Goal: Task Accomplishment & Management: Complete application form

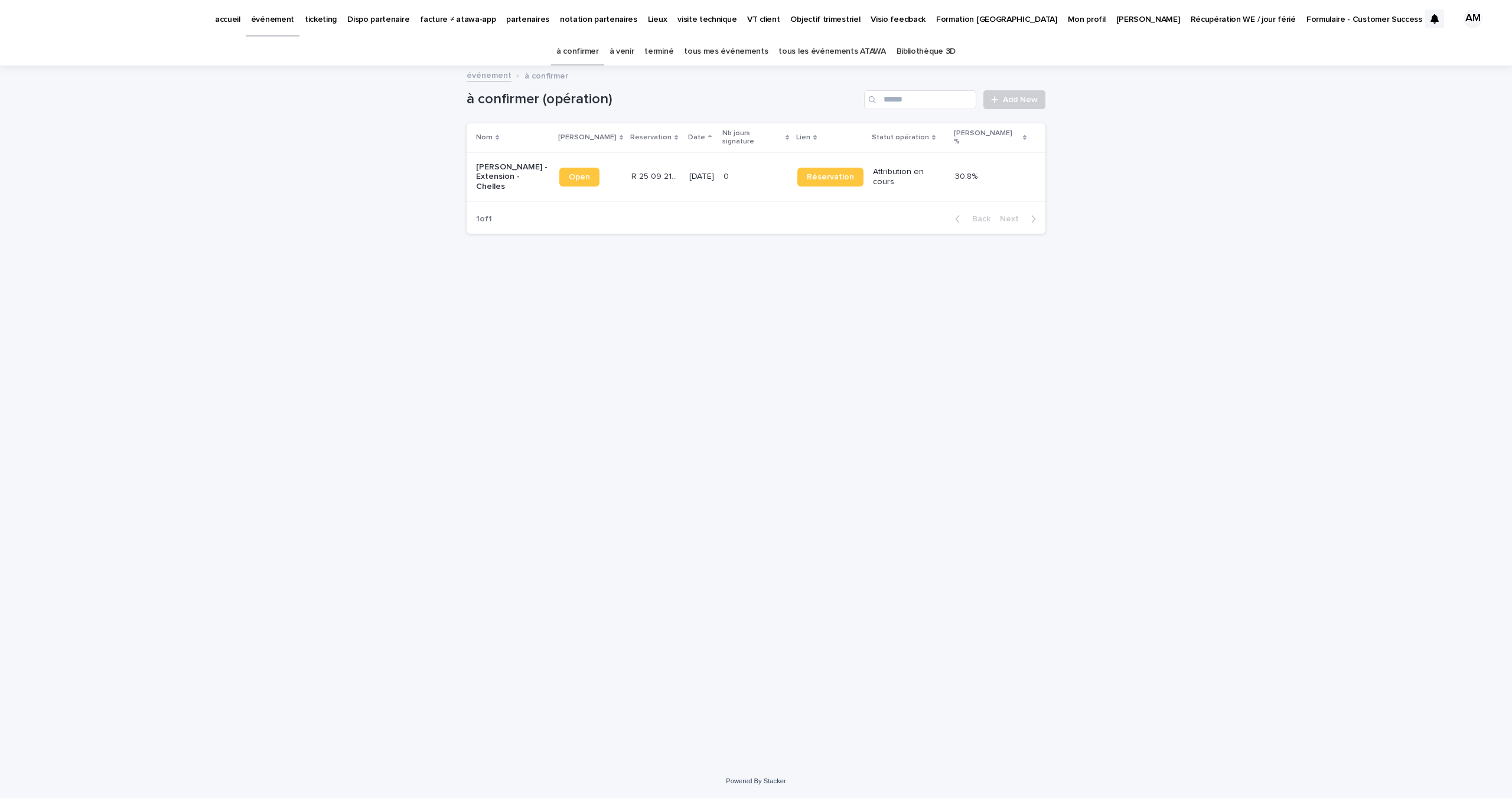
click at [635, 48] on link "à venir" at bounding box center [622, 51] width 25 height 28
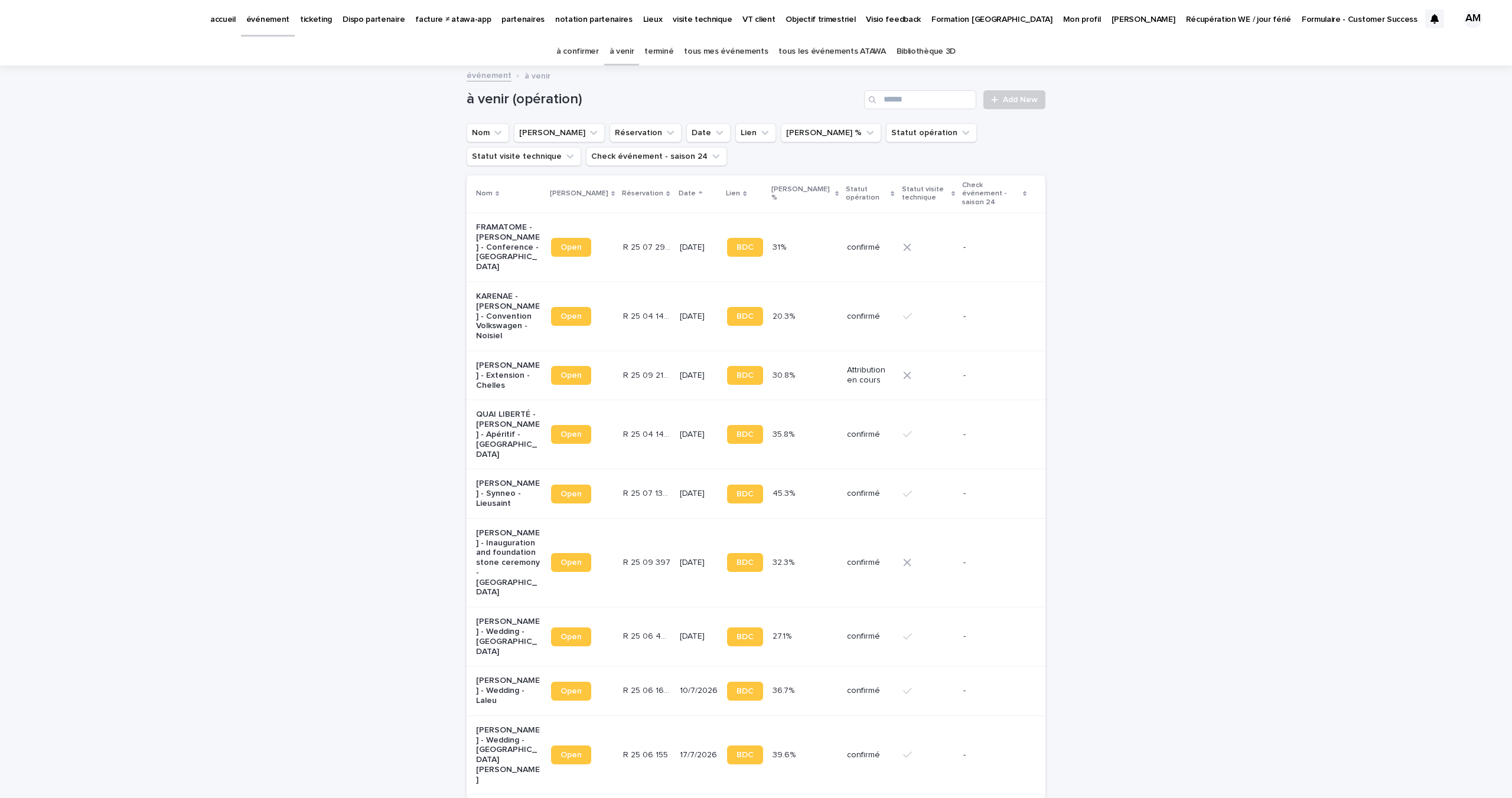
scroll to position [62, 0]
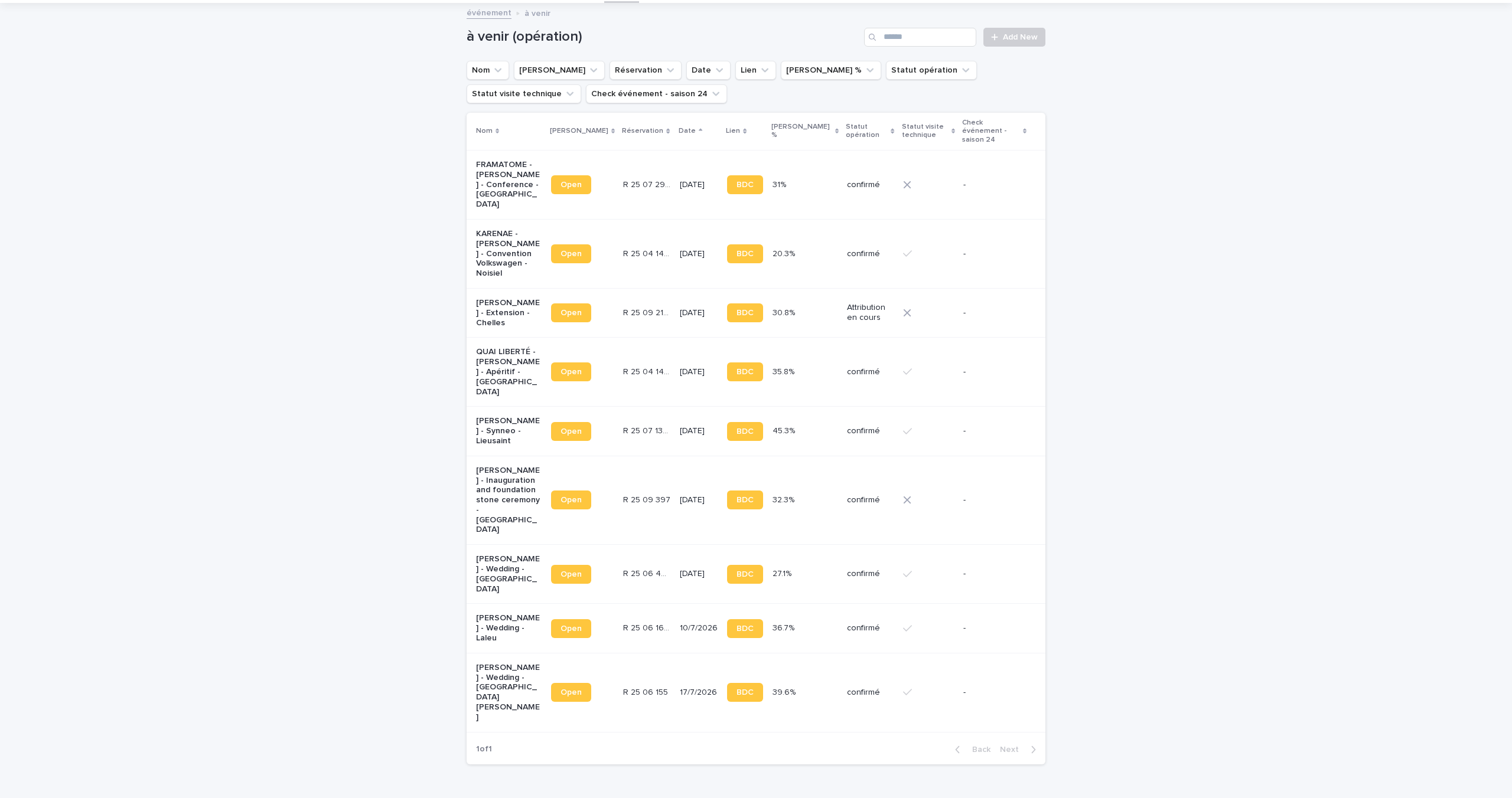
click at [489, 663] on p "[PERSON_NAME] - Wedding - [GEOGRAPHIC_DATA][PERSON_NAME]" at bounding box center [508, 692] width 65 height 59
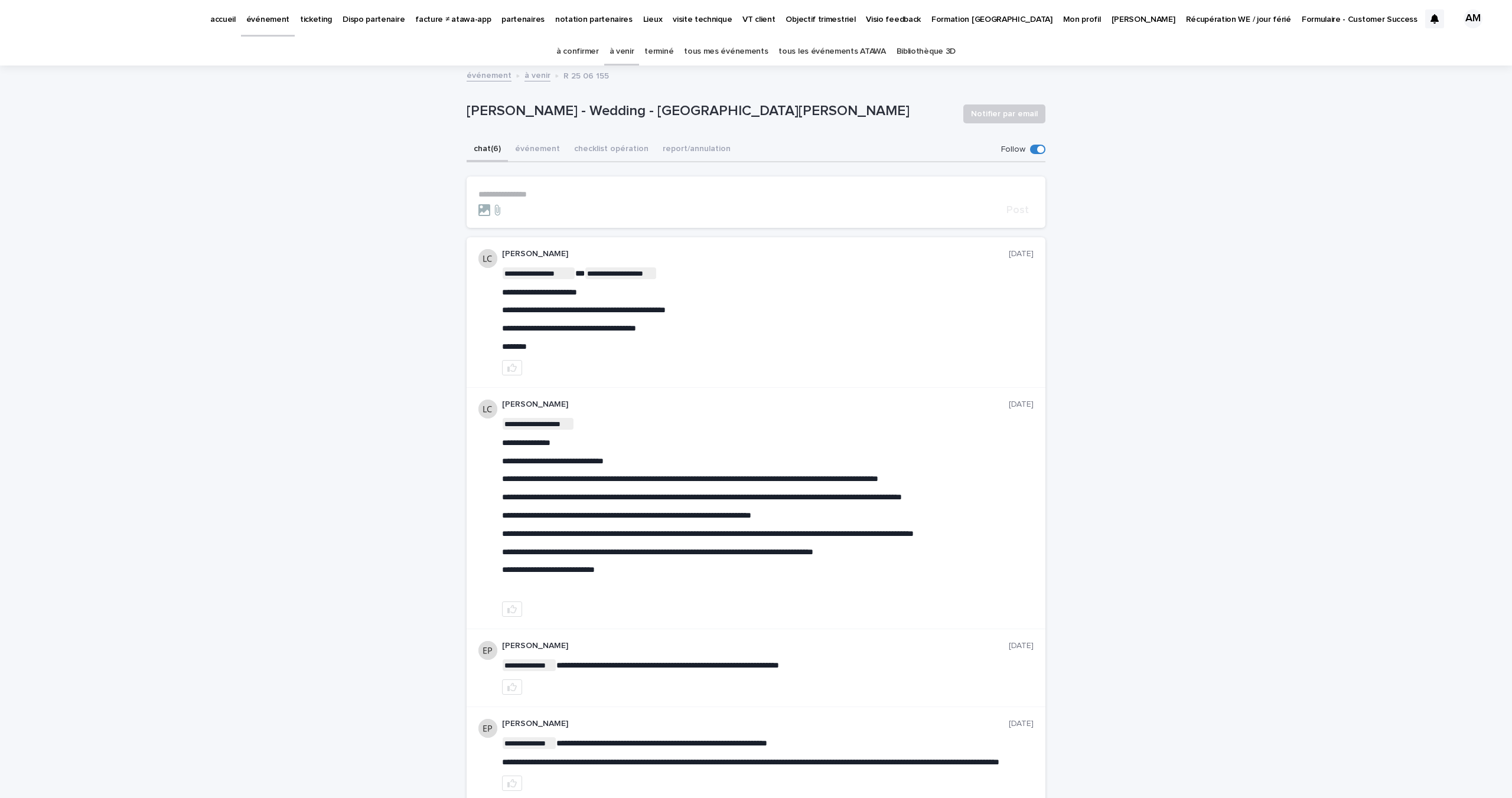
click at [566, 51] on link "à confirmer" at bounding box center [577, 51] width 43 height 28
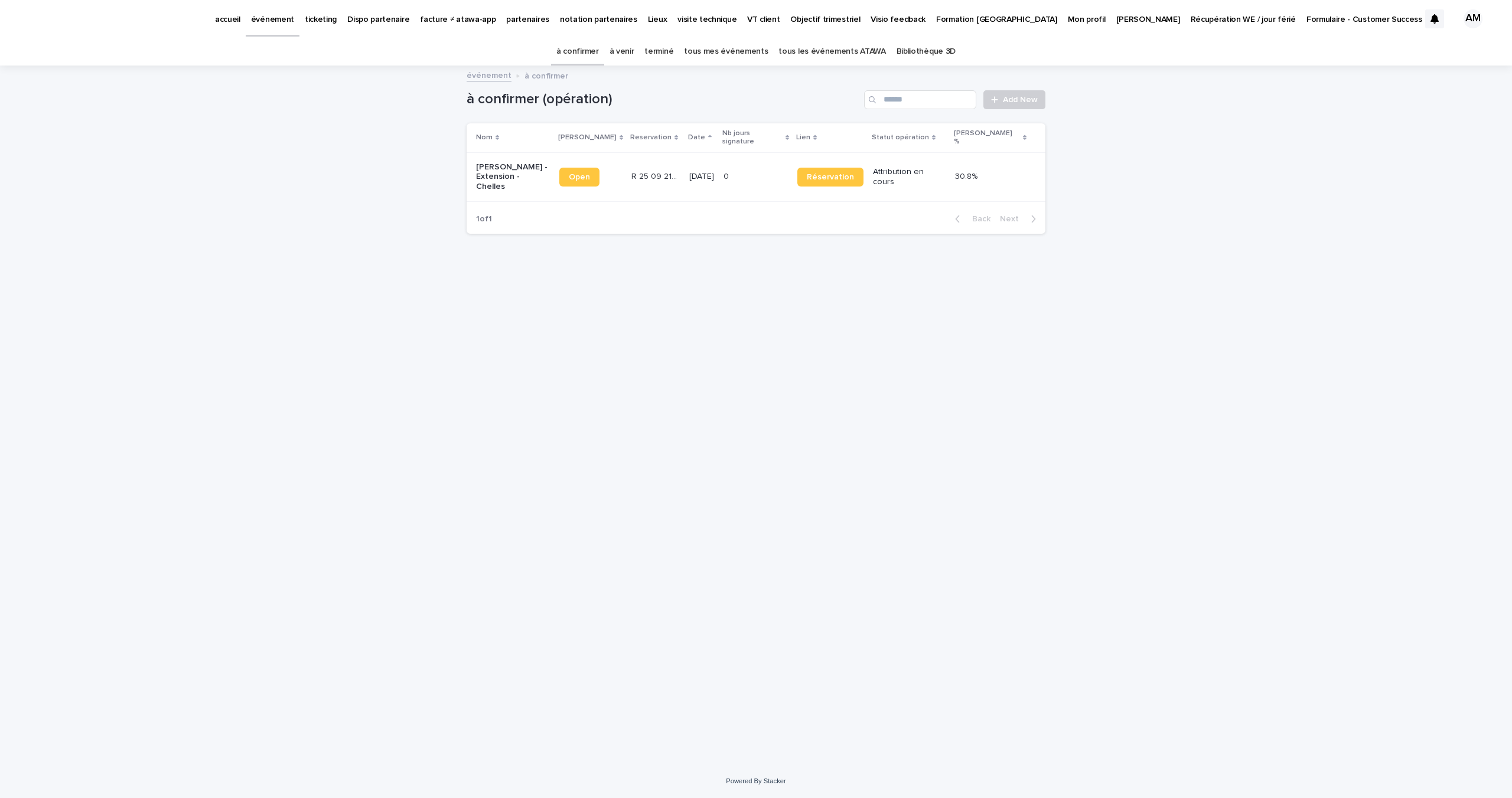
click at [624, 59] on link "à venir" at bounding box center [622, 51] width 25 height 28
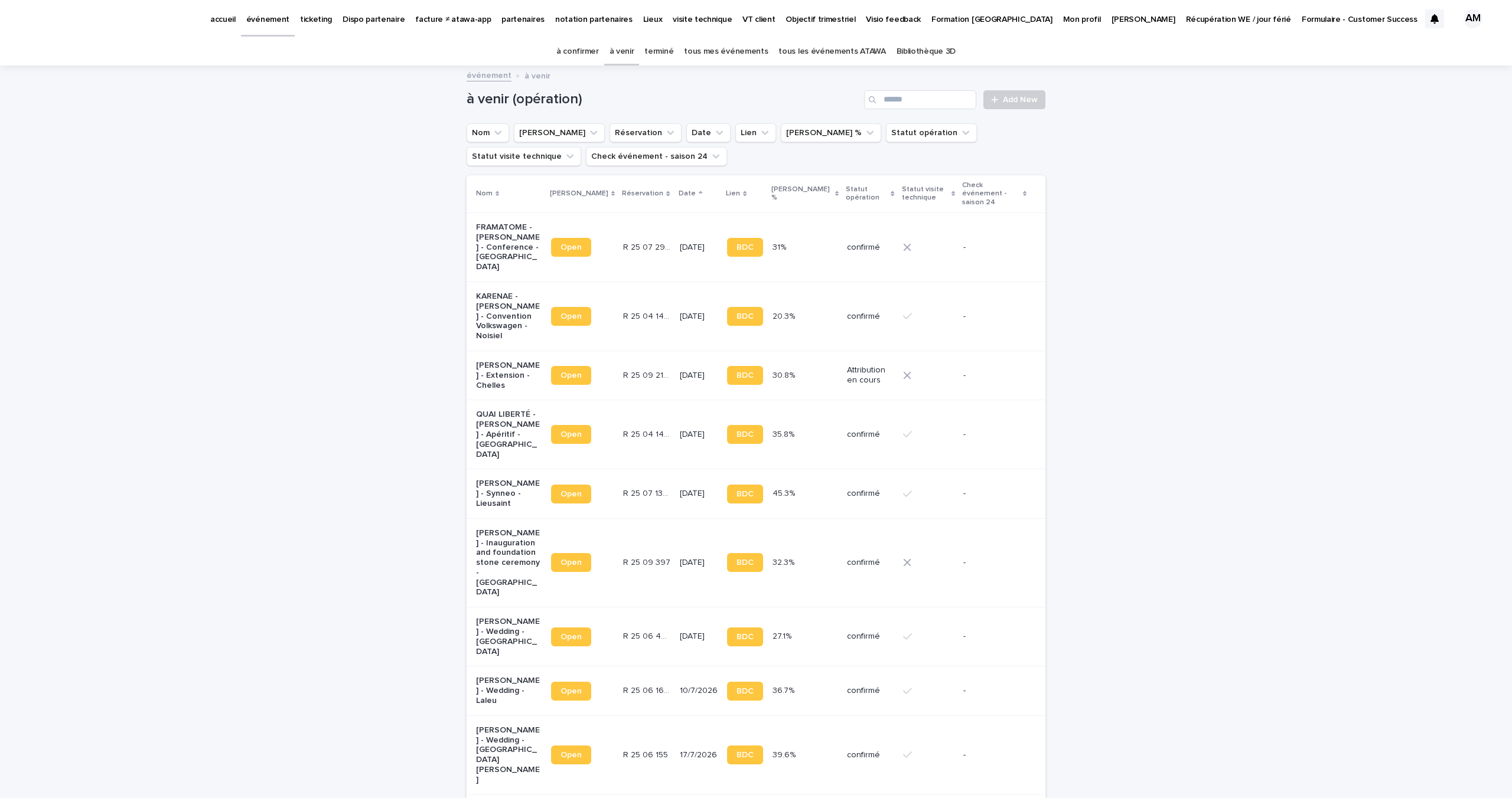
click at [489, 258] on p "FRAMATOME - [PERSON_NAME] - Conference - [GEOGRAPHIC_DATA]" at bounding box center [508, 247] width 65 height 50
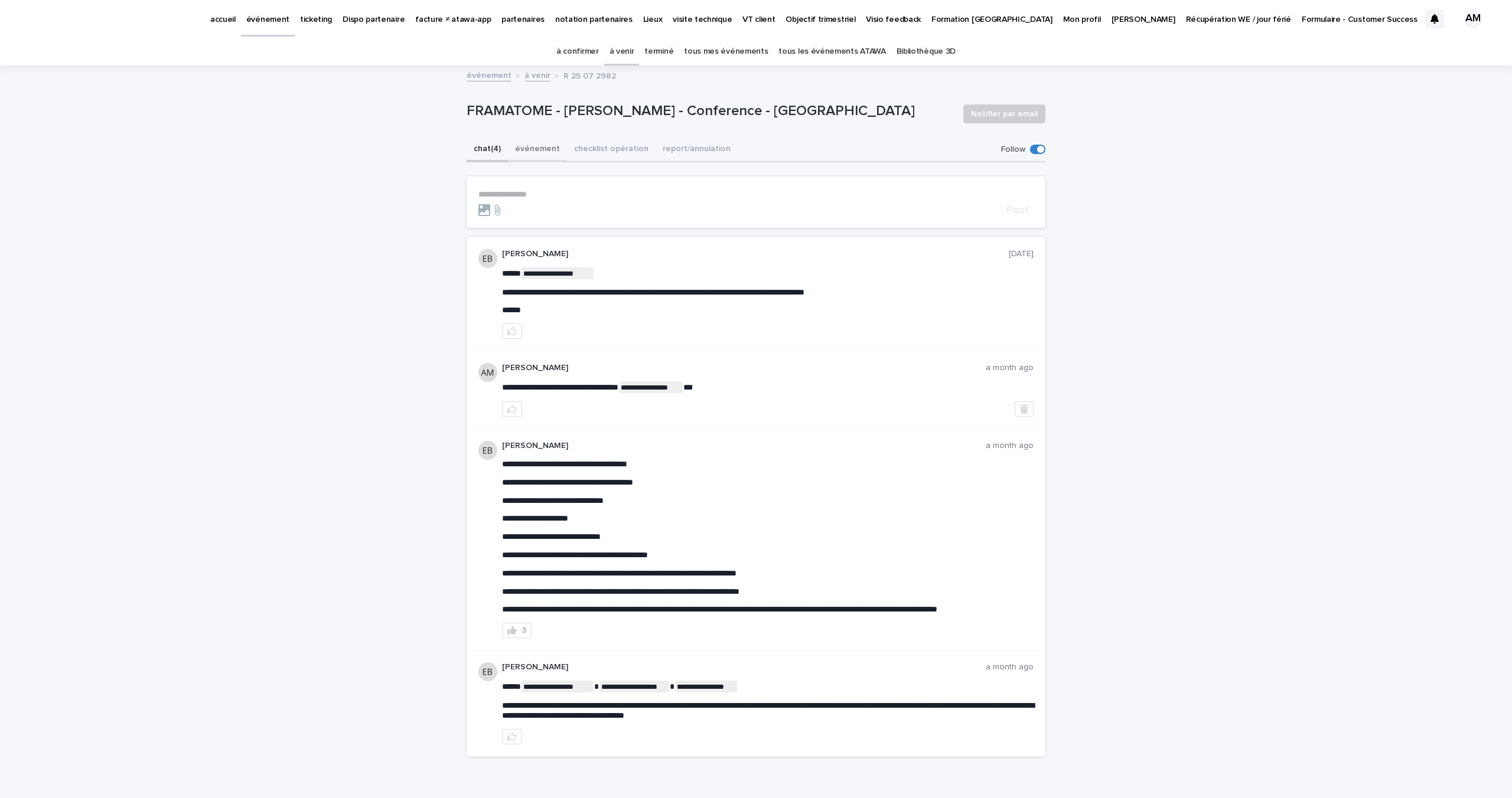
click at [531, 138] on button "événement" at bounding box center [538, 150] width 59 height 25
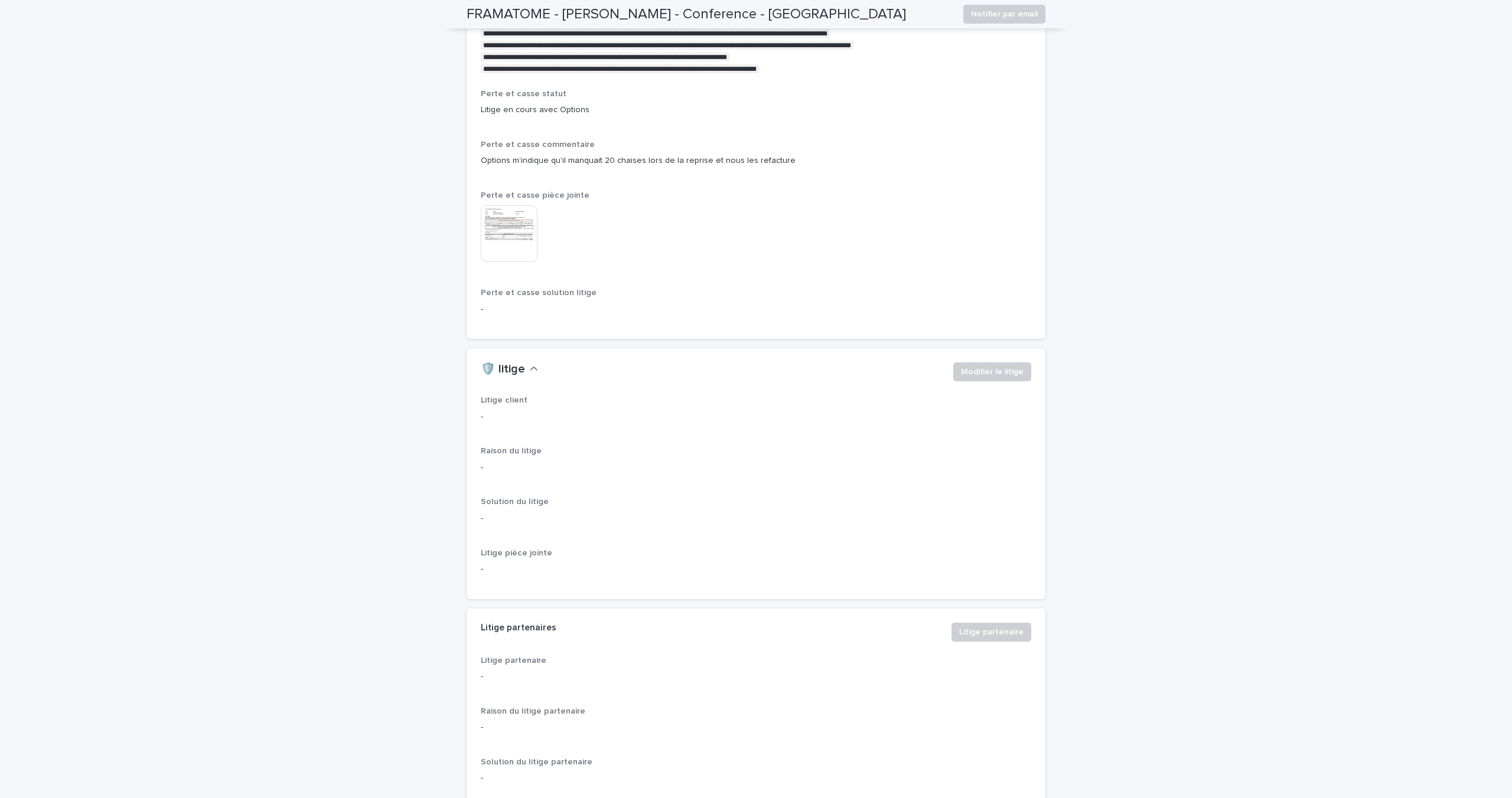
scroll to position [2806, 0]
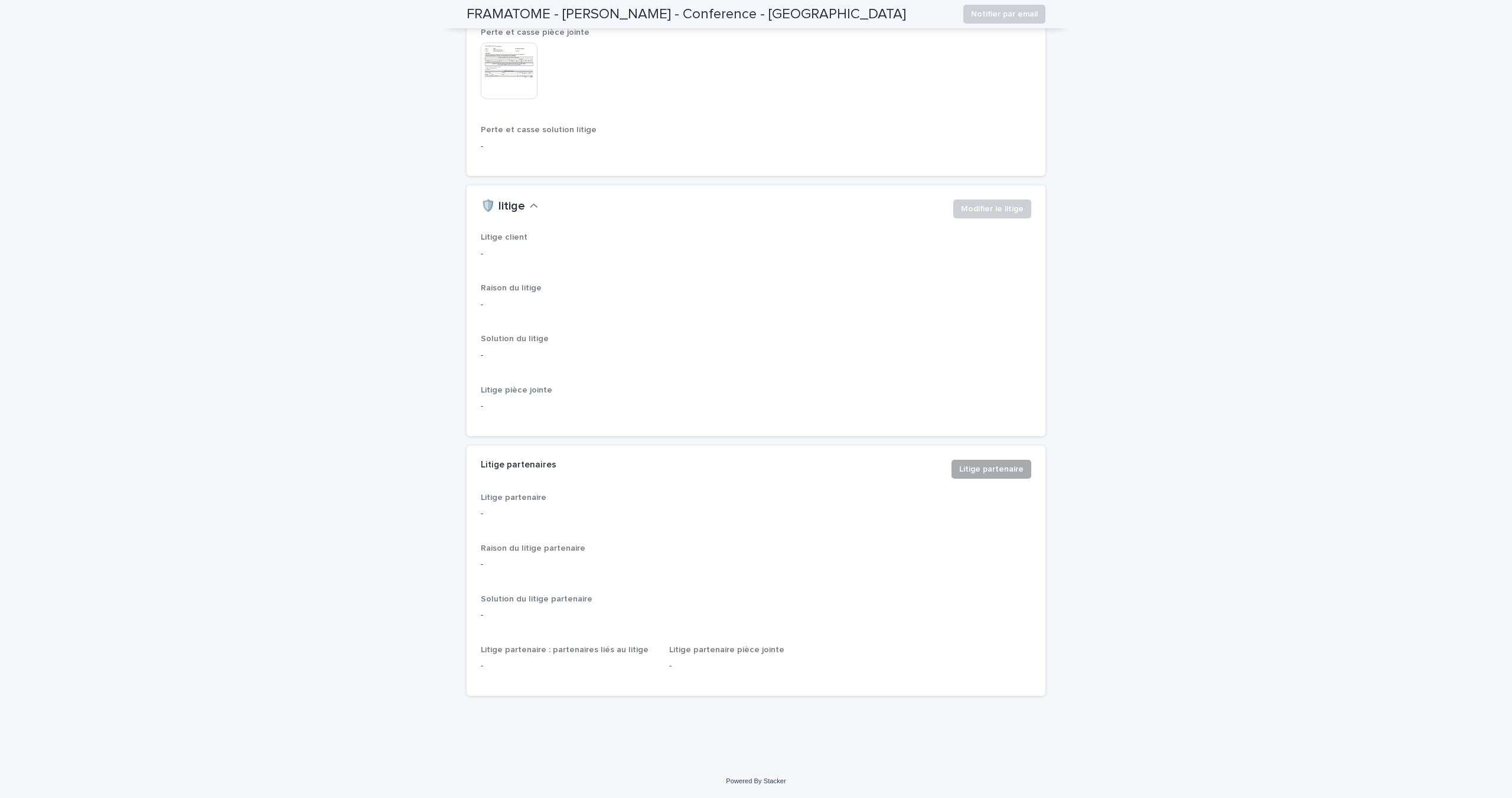
click at [960, 471] on span "Litige partenaire" at bounding box center [992, 470] width 65 height 12
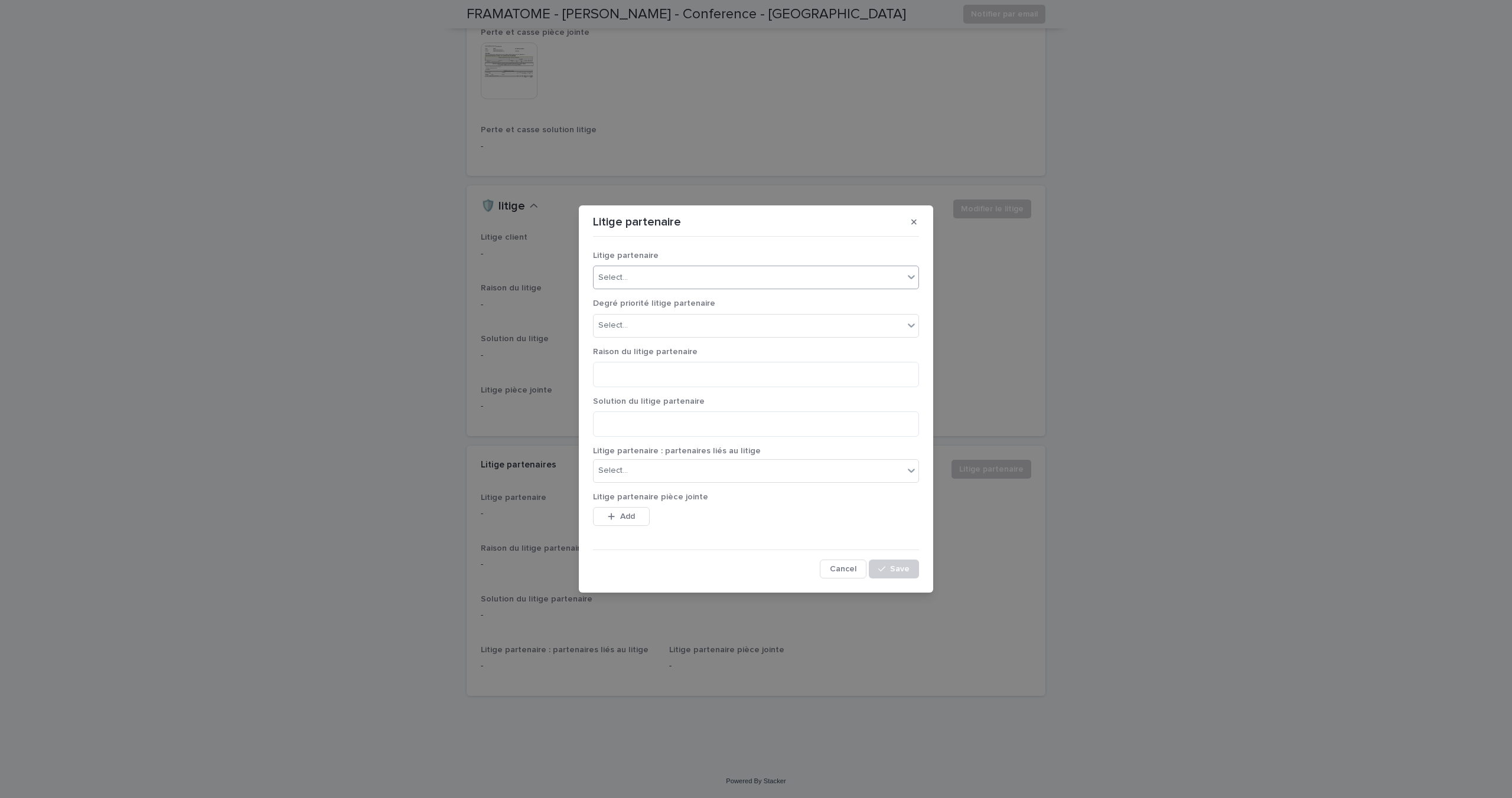
click at [737, 280] on div "Select..." at bounding box center [749, 278] width 310 height 20
click at [720, 255] on p "Litige partenaire" at bounding box center [756, 255] width 326 height 10
click at [698, 326] on div "Select..." at bounding box center [749, 325] width 310 height 20
click at [683, 375] on div "High" at bounding box center [756, 369] width 325 height 20
click at [671, 375] on textarea at bounding box center [756, 375] width 326 height 26
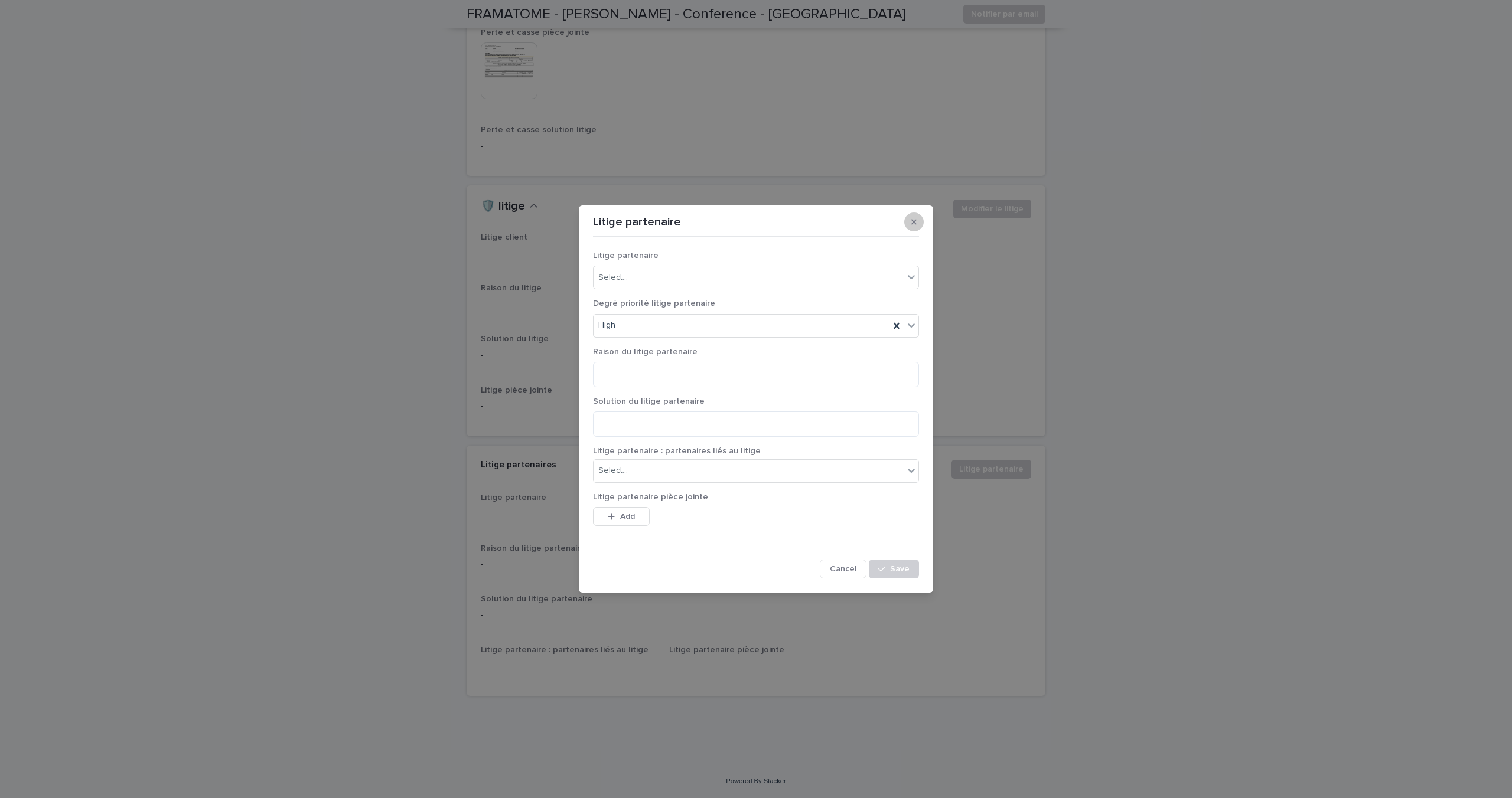
click at [911, 222] on icon "button" at bounding box center [914, 222] width 5 height 8
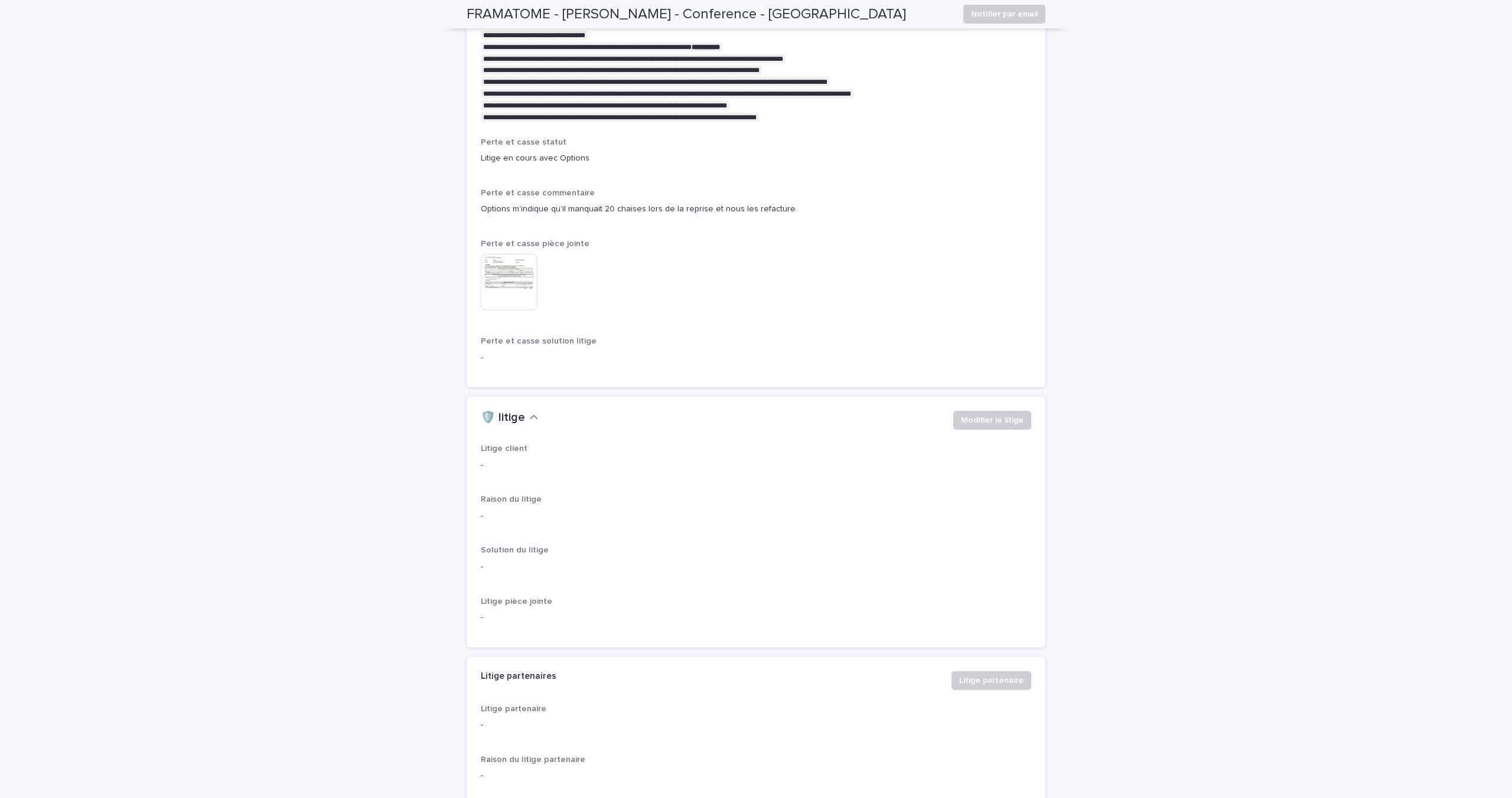
scroll to position [2582, 0]
drag, startPoint x: 470, startPoint y: 220, endPoint x: 795, endPoint y: 228, distance: 325.1
copy p "Options m'indique qu'il manquait 20 chaises lors de la reprise et nous les refa…"
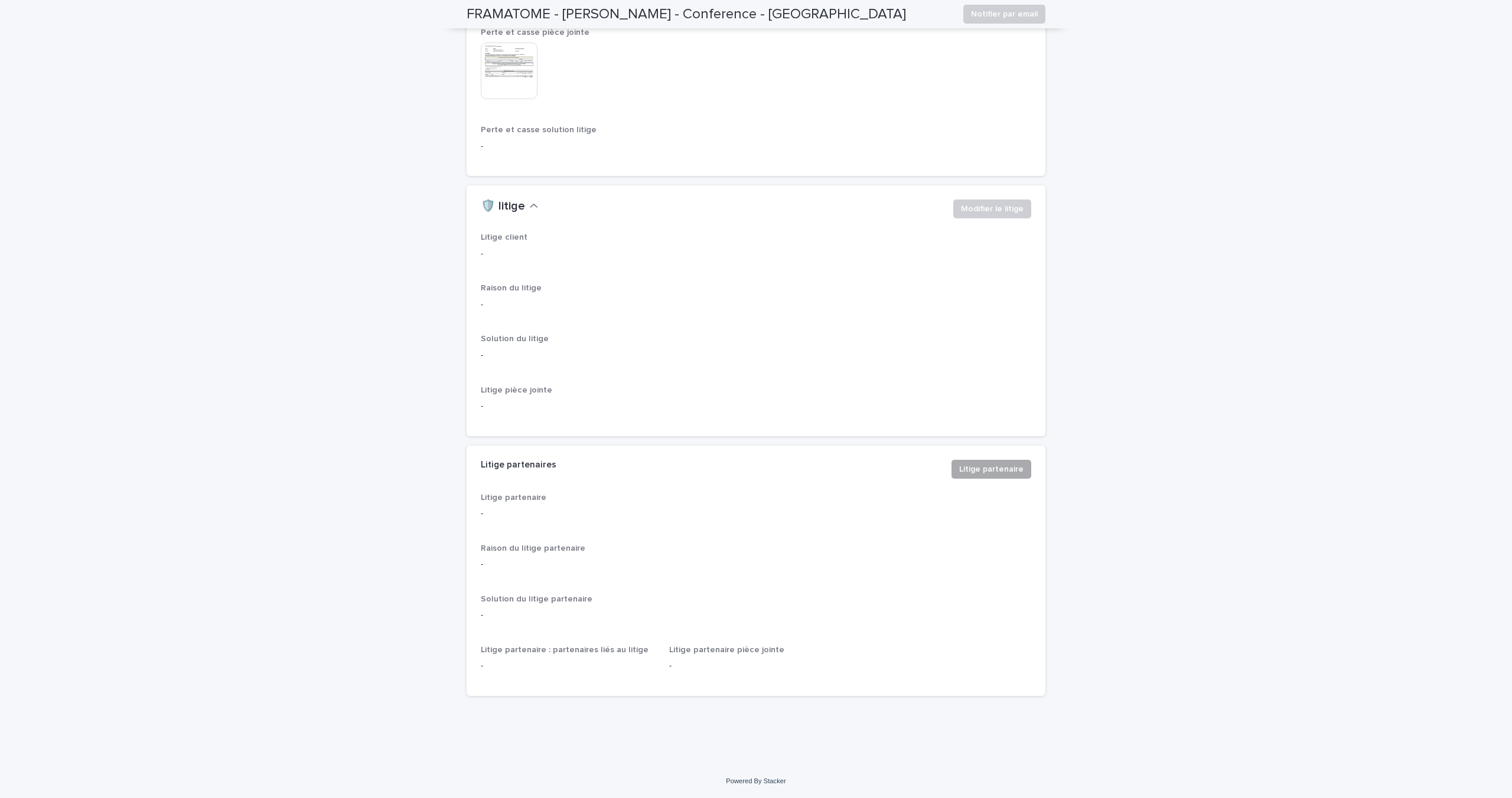
click at [1001, 473] on span "Litige partenaire" at bounding box center [992, 470] width 65 height 12
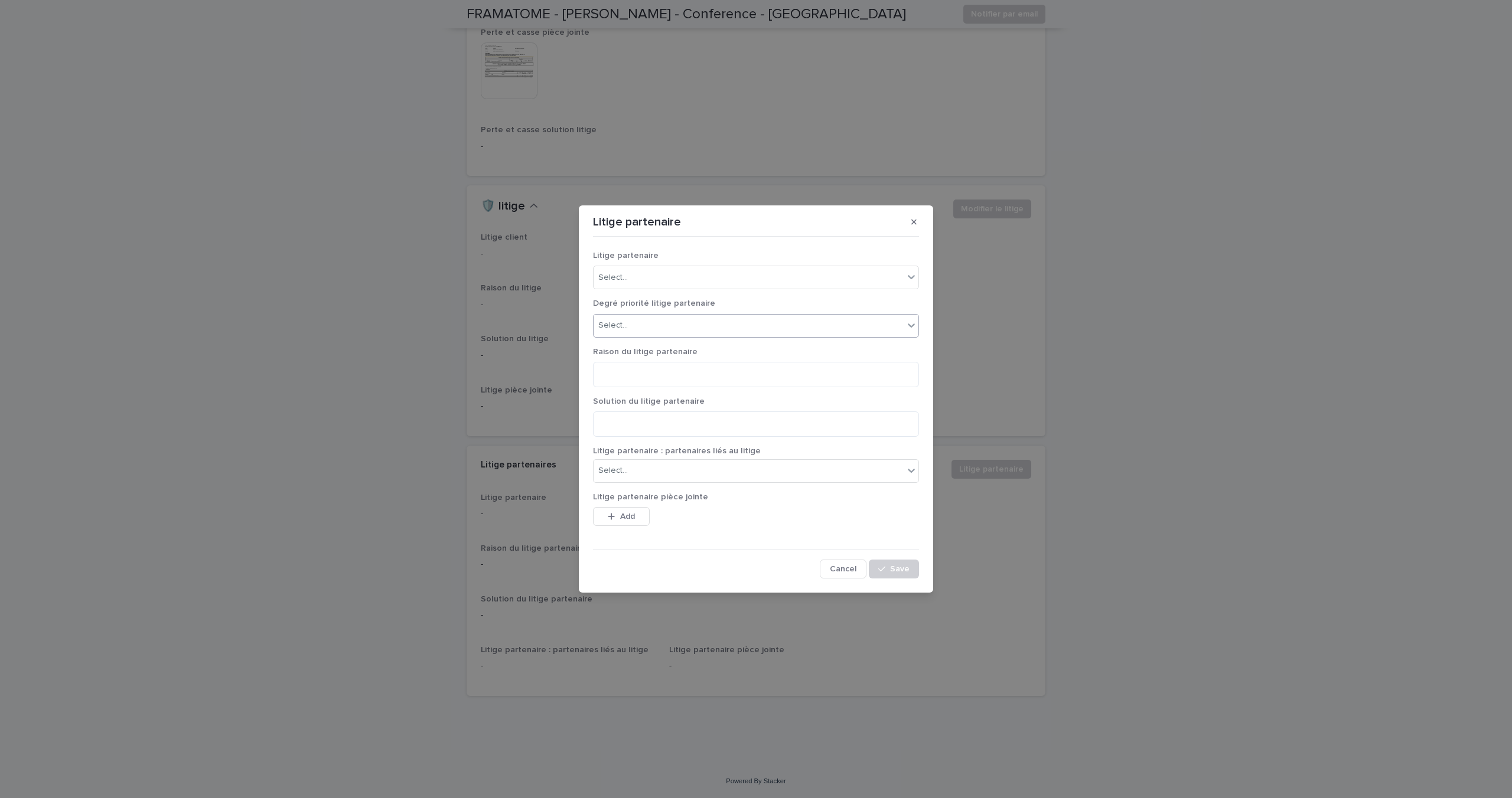
click at [665, 322] on div "Select..." at bounding box center [749, 325] width 310 height 20
click at [665, 371] on div "High" at bounding box center [756, 369] width 325 height 20
click at [665, 381] on textarea at bounding box center [756, 375] width 326 height 26
type textarea "*"
paste textarea "**********"
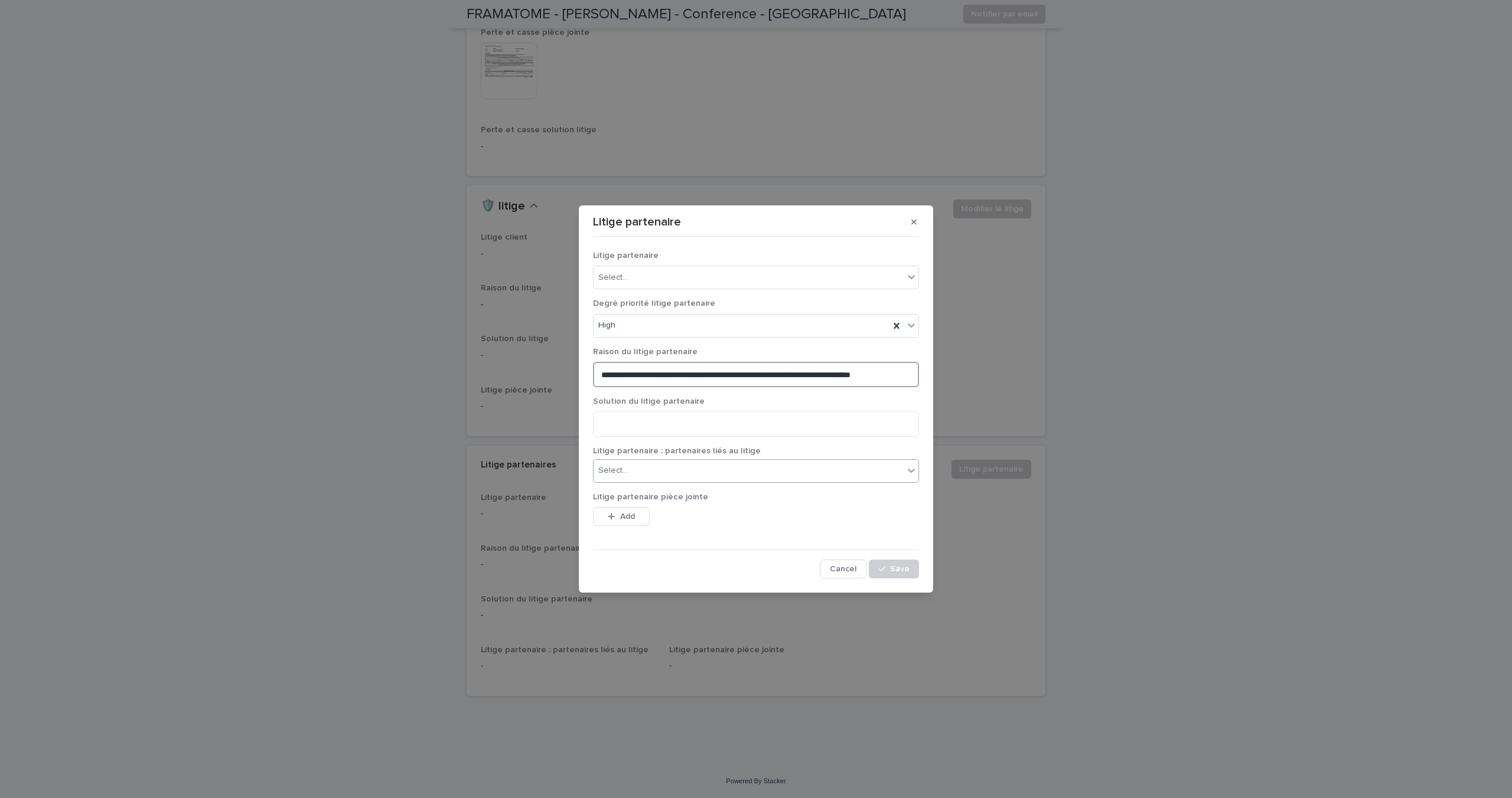
type textarea "**********"
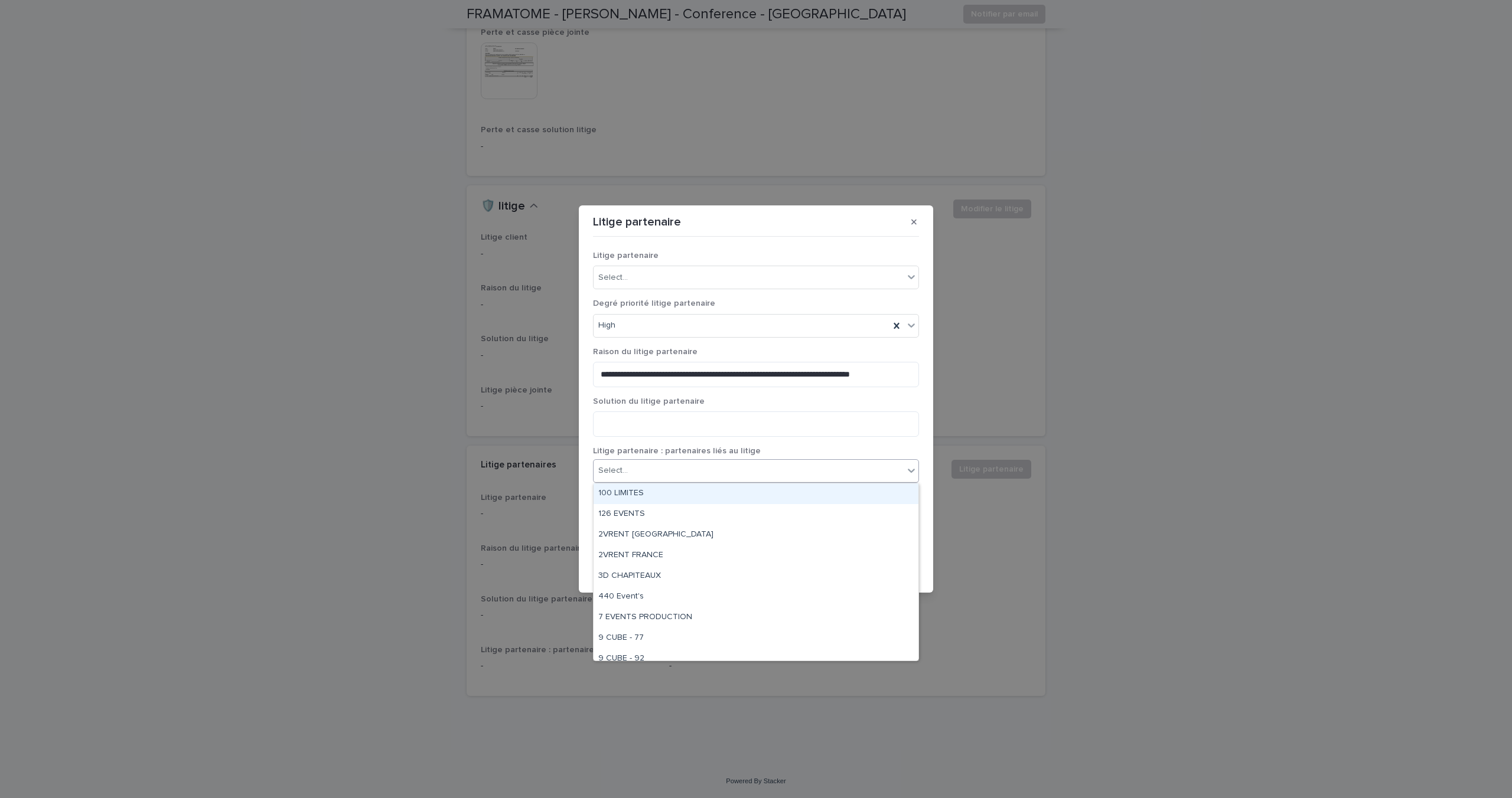
click at [662, 470] on div "Select..." at bounding box center [749, 471] width 310 height 20
type input "******"
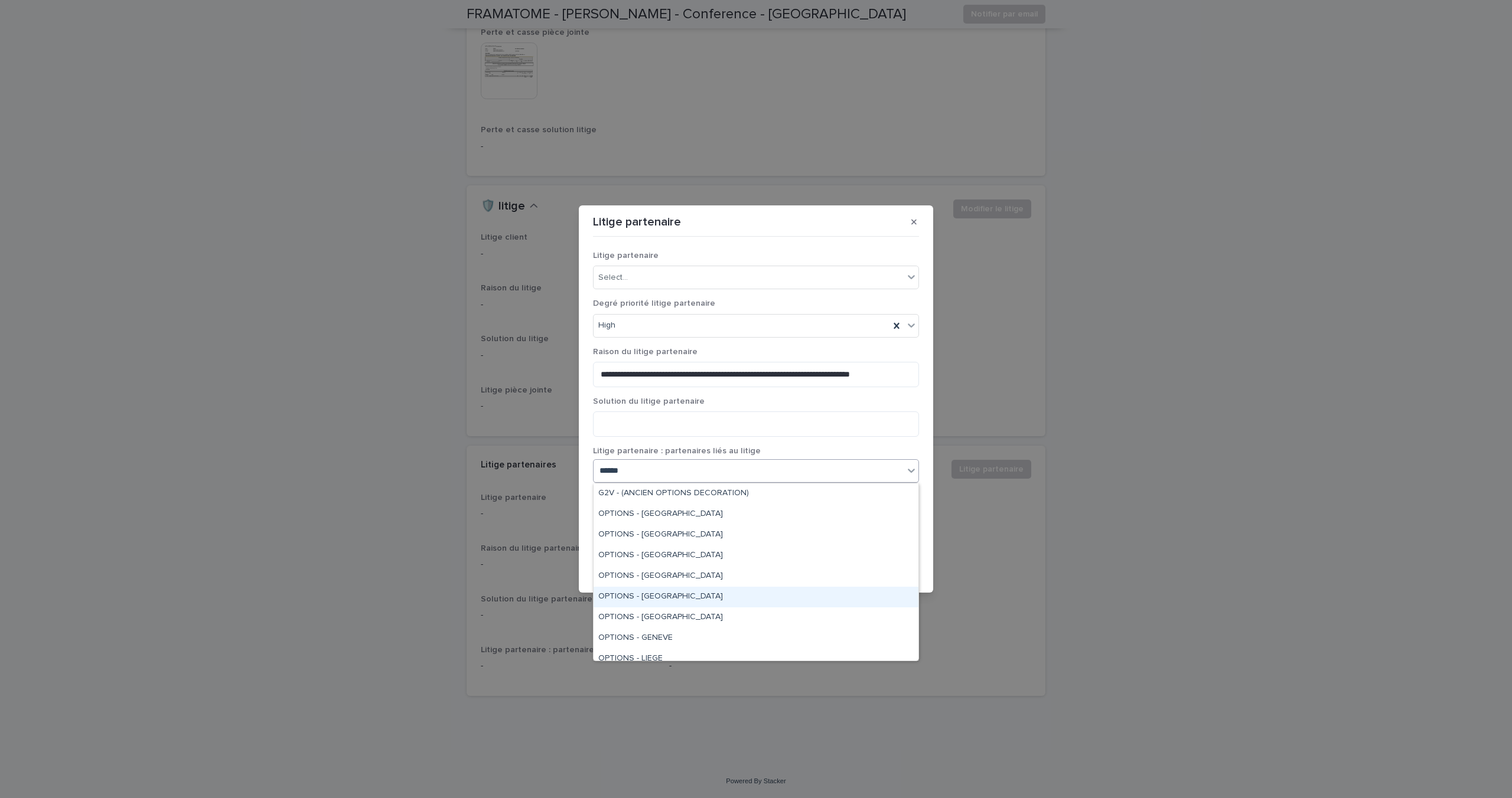
click at [665, 594] on div "OPTIONS - [GEOGRAPHIC_DATA]" at bounding box center [756, 597] width 325 height 20
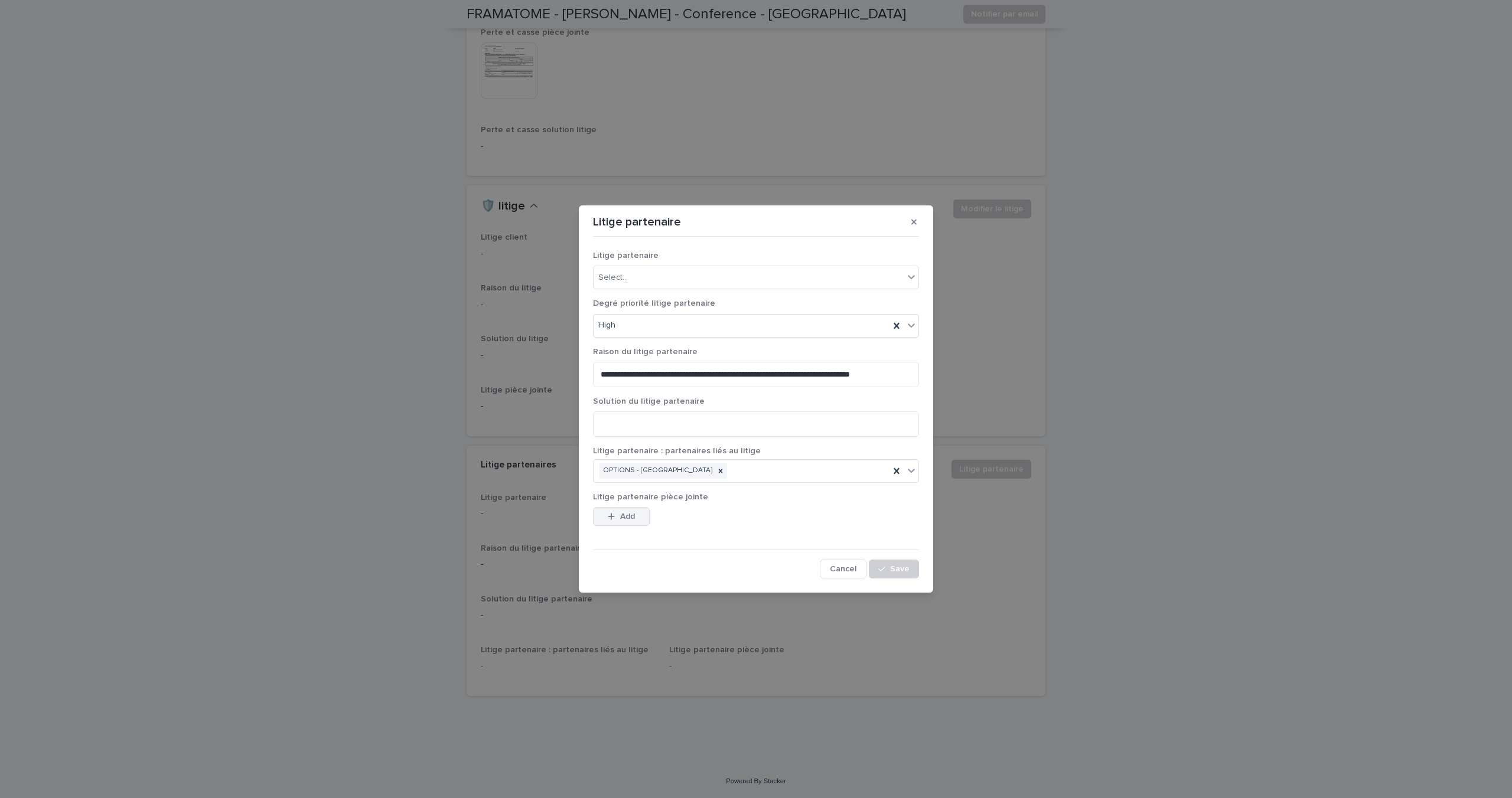
click at [636, 516] on button "Add" at bounding box center [621, 516] width 56 height 19
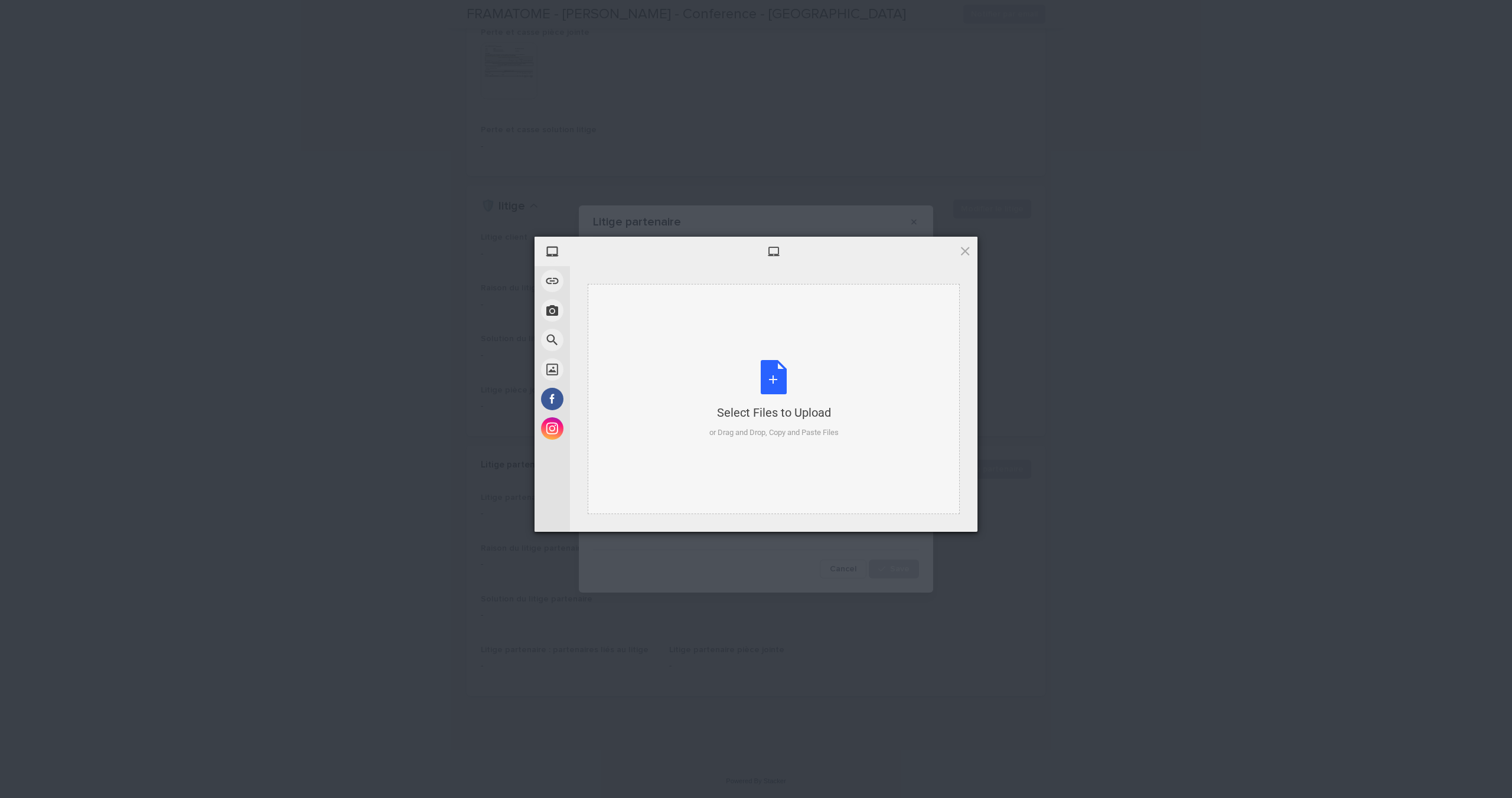
click at [737, 358] on div "Select Files to Upload or Drag and Drop, Copy and Paste Files" at bounding box center [774, 399] width 372 height 230
click at [935, 509] on span "Upload 1" at bounding box center [941, 517] width 59 height 23
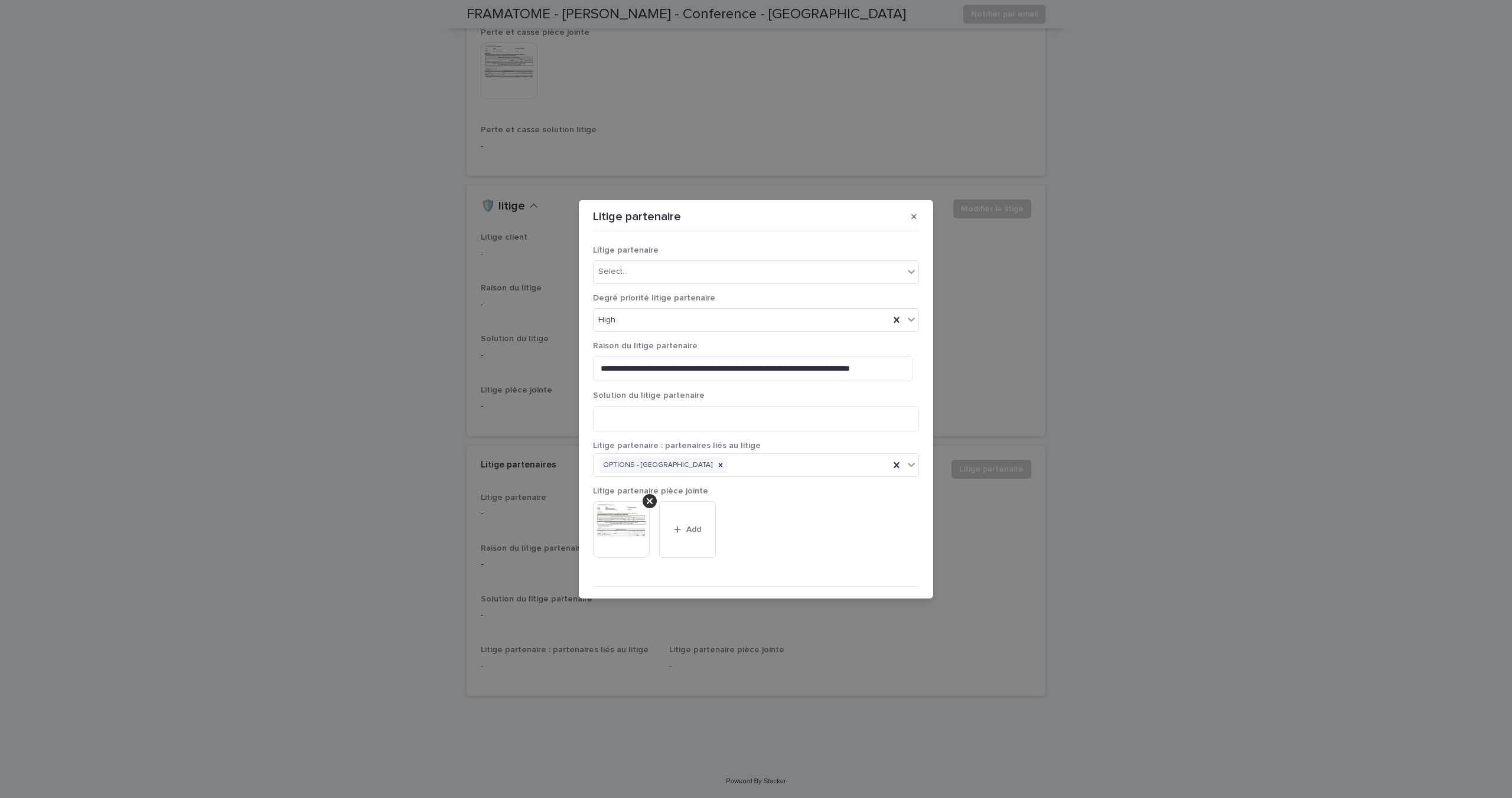
scroll to position [28, 0]
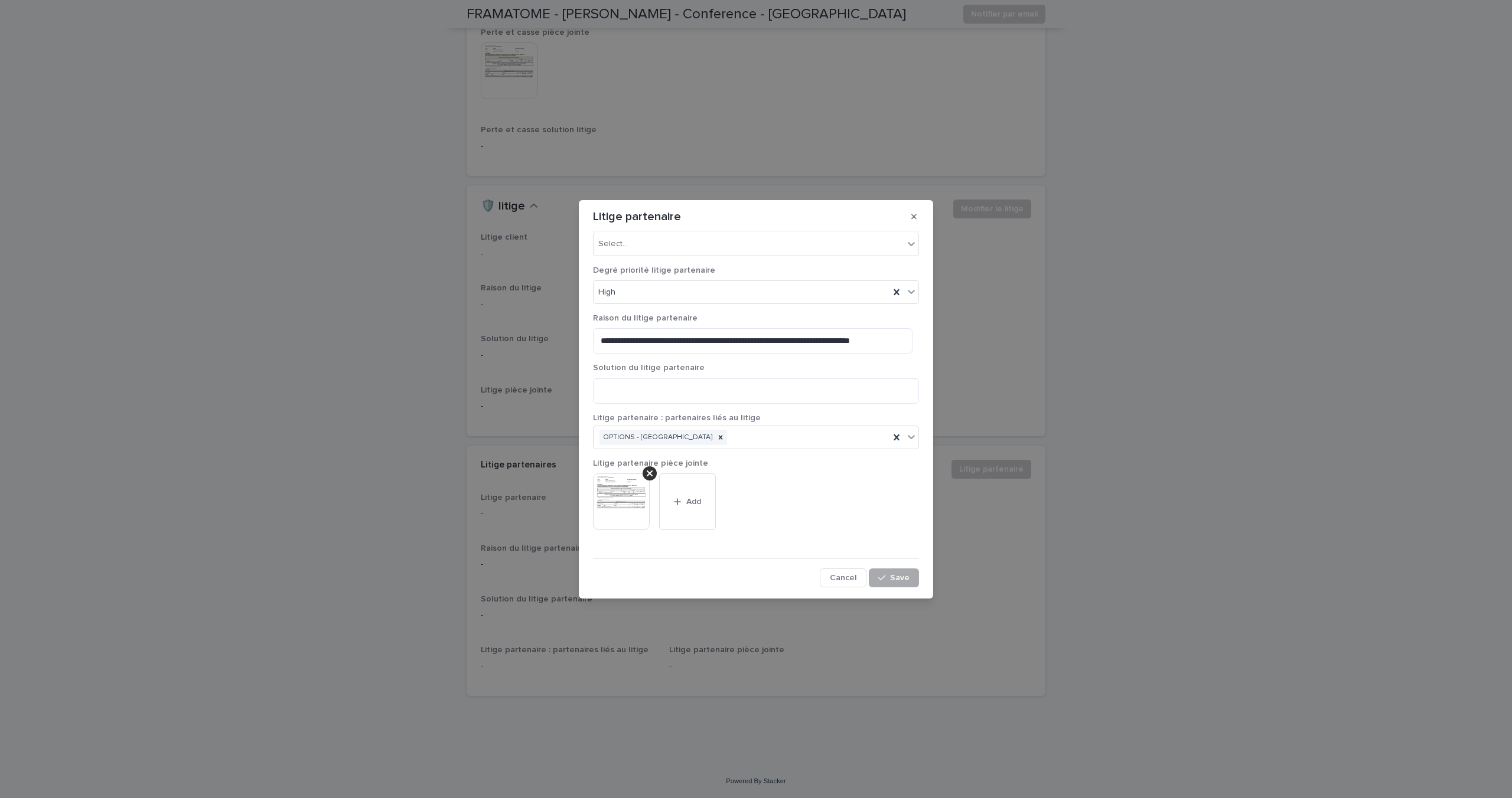
click at [895, 572] on button "Save" at bounding box center [894, 578] width 50 height 19
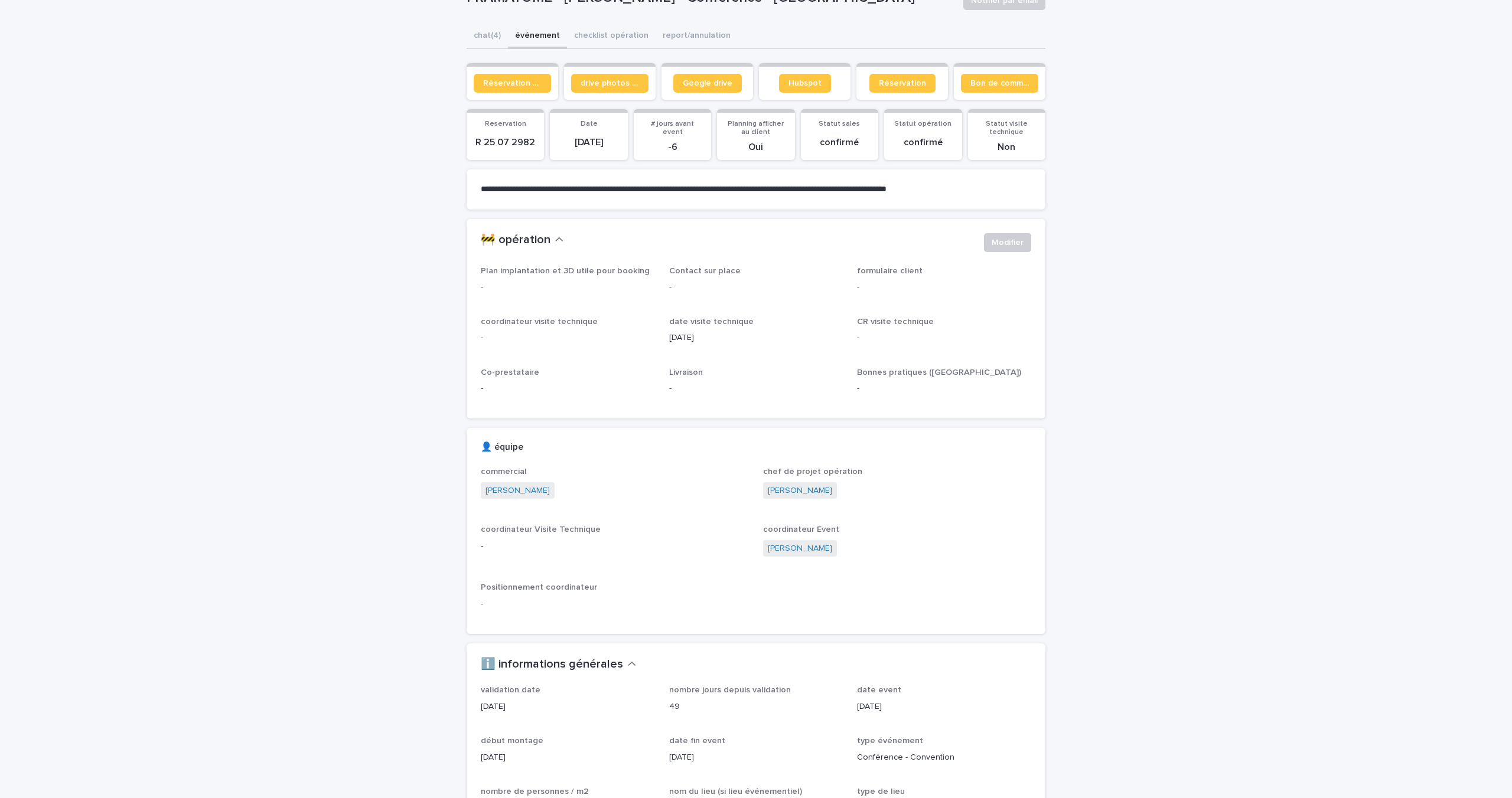
scroll to position [110, 0]
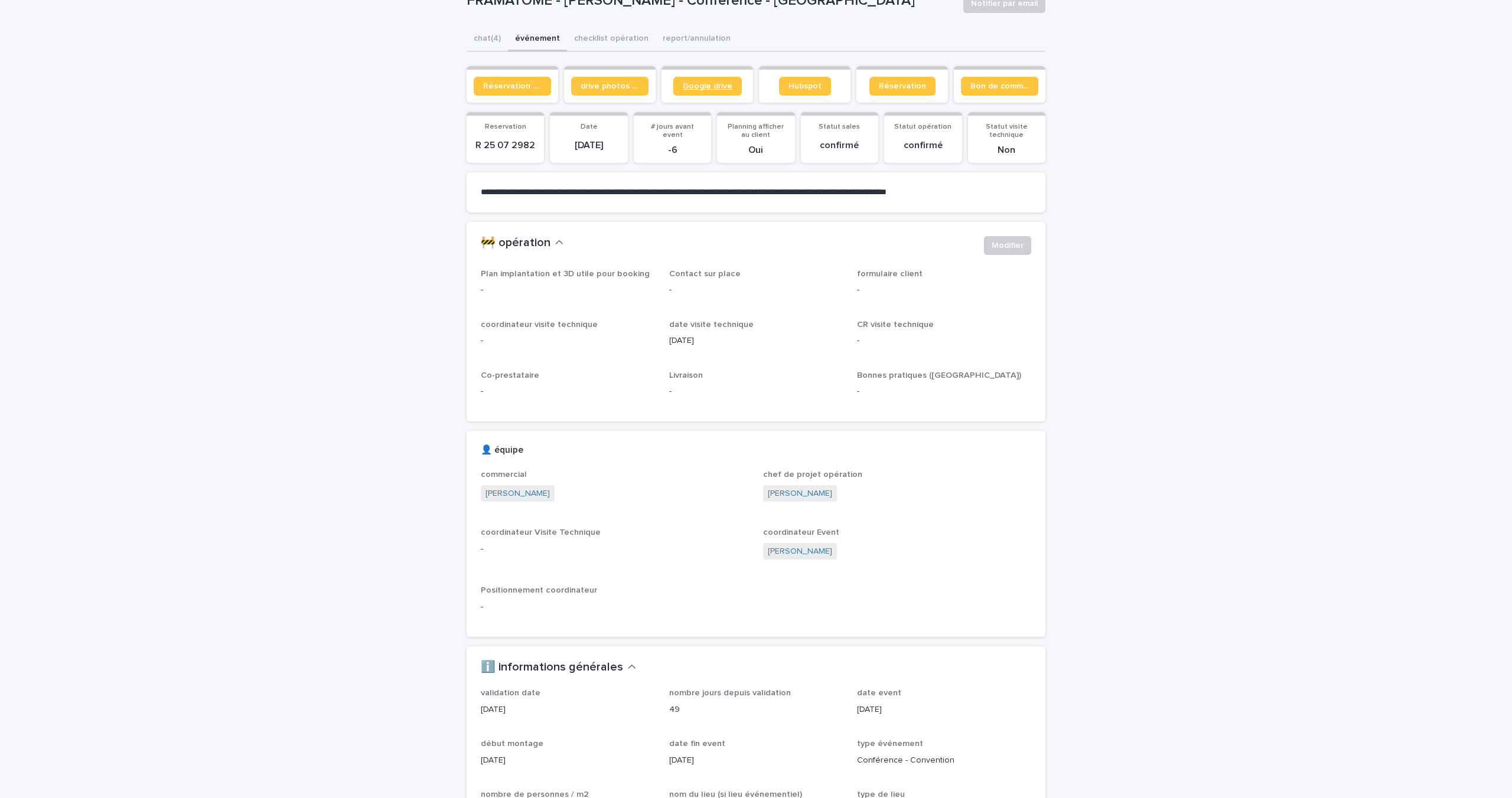
click at [700, 84] on span "Google drive" at bounding box center [708, 86] width 50 height 8
